Goal: Find contact information: Find contact information

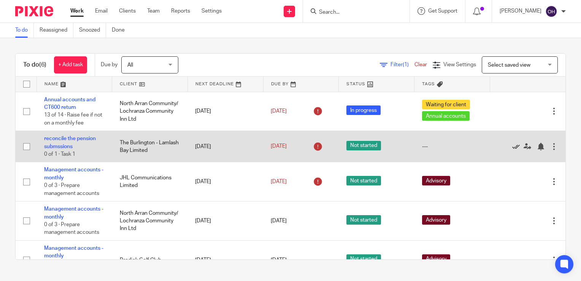
click at [513, 147] on icon at bounding box center [517, 147] width 8 height 8
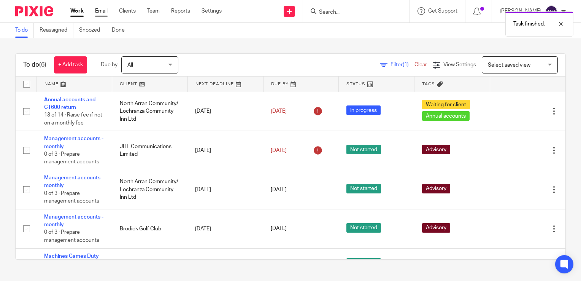
click at [102, 13] on link "Email" at bounding box center [101, 11] width 13 height 8
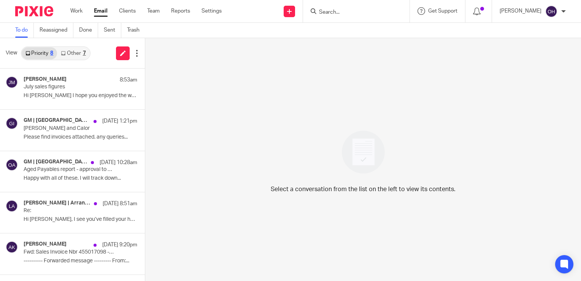
click at [81, 49] on link "Other 7" at bounding box center [73, 53] width 32 height 12
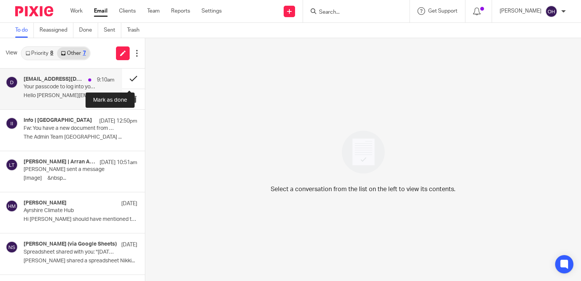
click at [131, 78] on button at bounding box center [133, 78] width 23 height 20
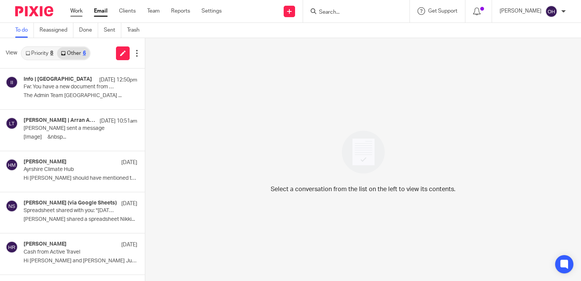
click at [77, 11] on link "Work" at bounding box center [76, 11] width 12 height 8
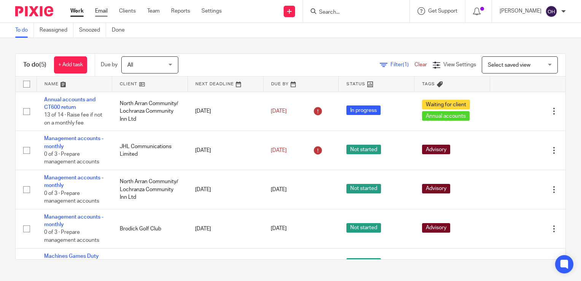
click at [101, 8] on link "Email" at bounding box center [101, 11] width 13 height 8
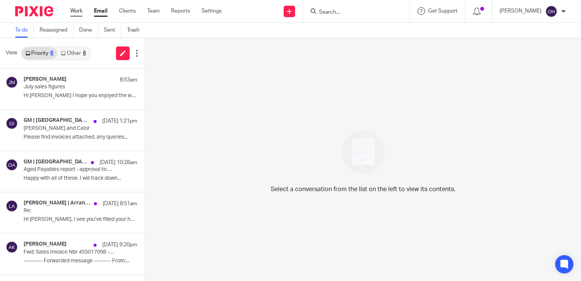
click at [79, 13] on link "Work" at bounding box center [76, 11] width 12 height 8
